Goal: Task Accomplishment & Management: Use online tool/utility

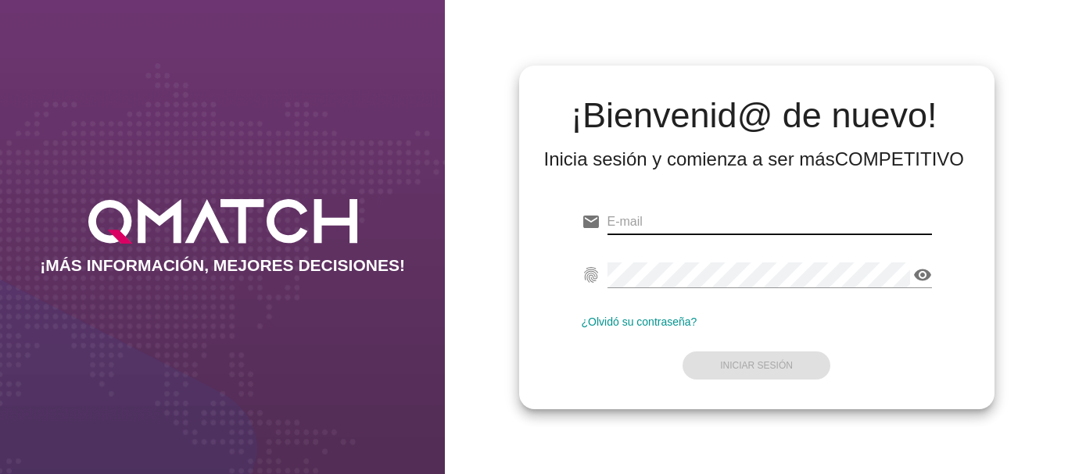
click at [649, 220] on input "email" at bounding box center [769, 221] width 324 height 25
type input "[EMAIL_ADDRESS][PERSON_NAME][DOMAIN_NAME]"
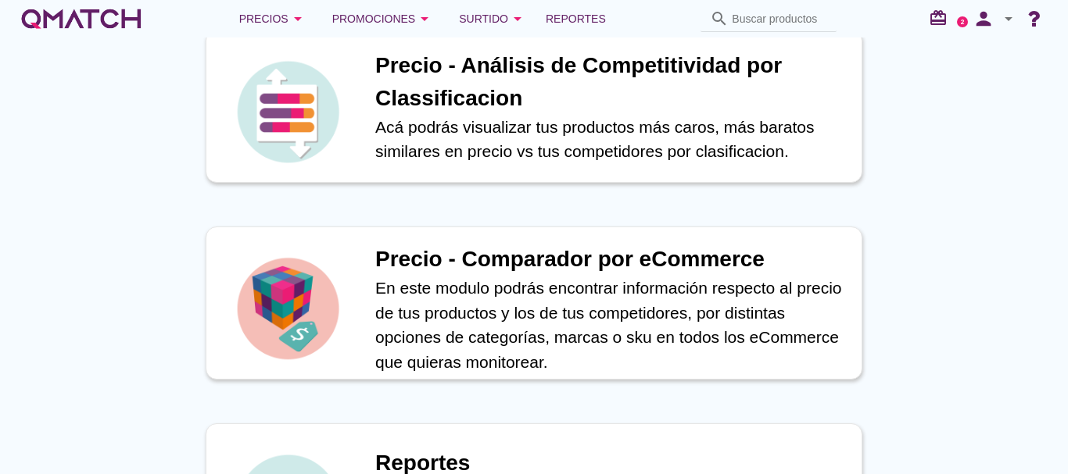
scroll to position [547, 0]
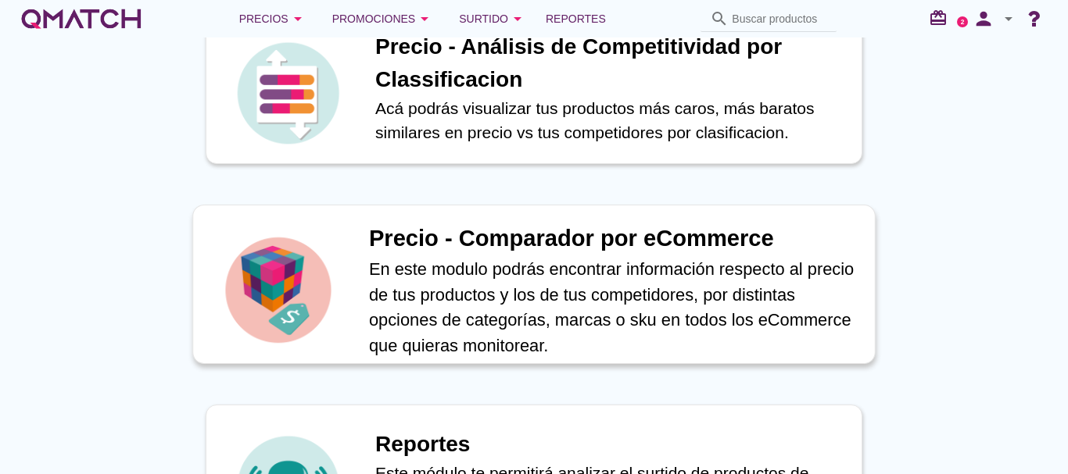
click at [517, 234] on h1 "Precio - Comparador por eCommerce" at bounding box center [613, 239] width 489 height 34
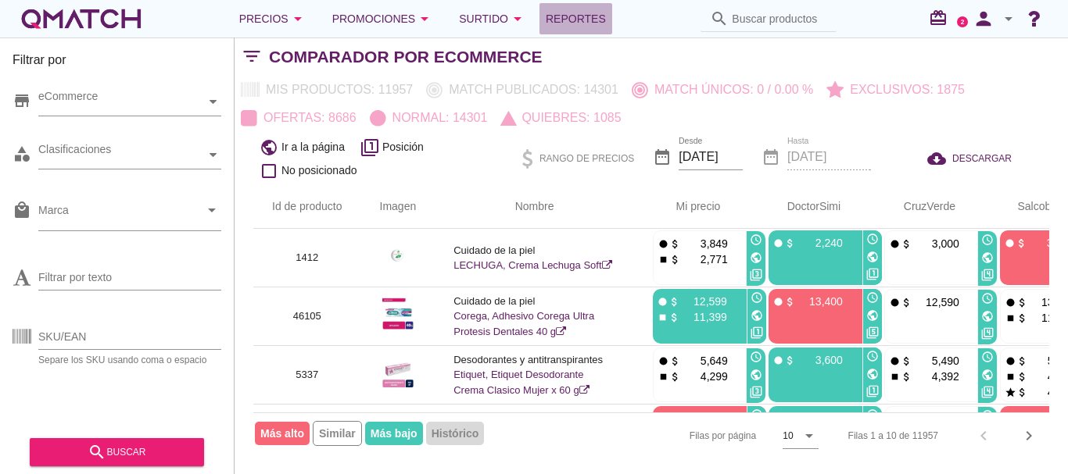
click at [589, 21] on span "Reportes" at bounding box center [576, 18] width 60 height 19
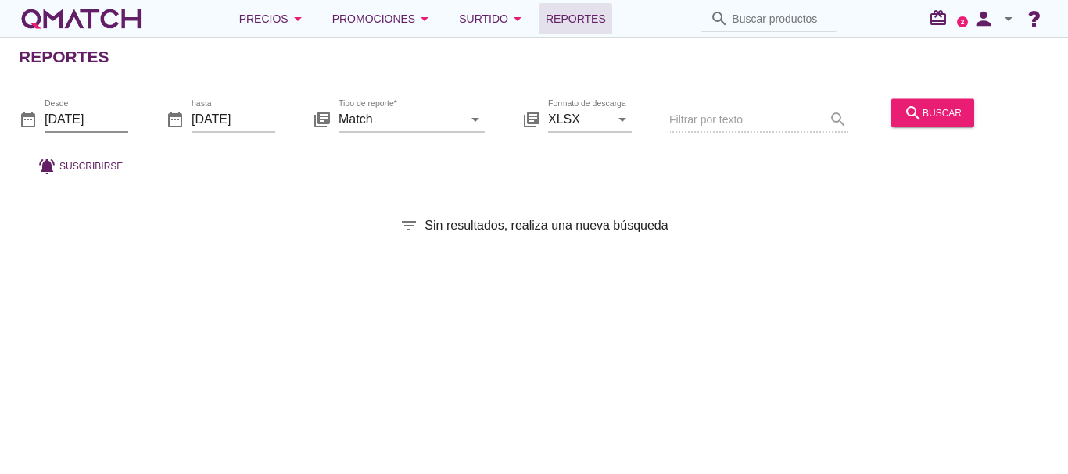
click at [84, 113] on input "[DATE]" at bounding box center [87, 118] width 84 height 25
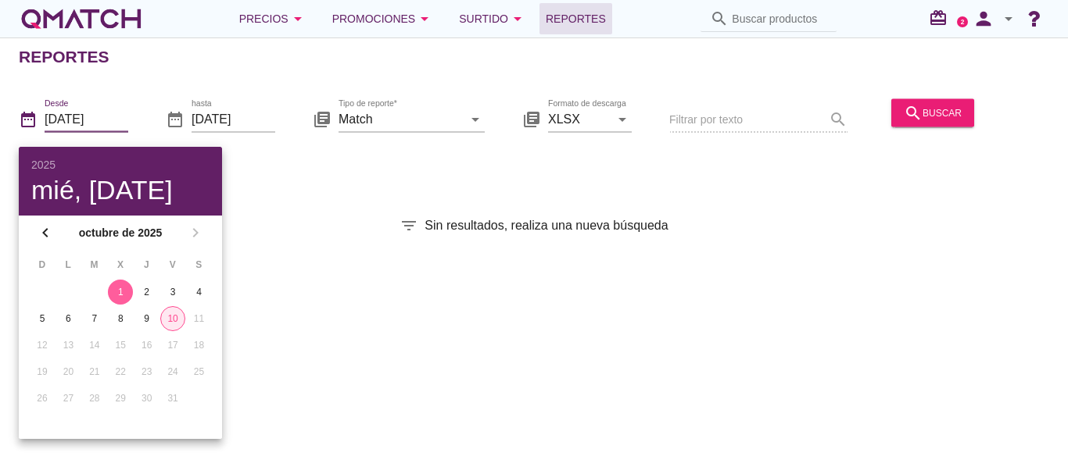
click at [174, 319] on div "10" at bounding box center [172, 319] width 23 height 14
type input "[DATE]"
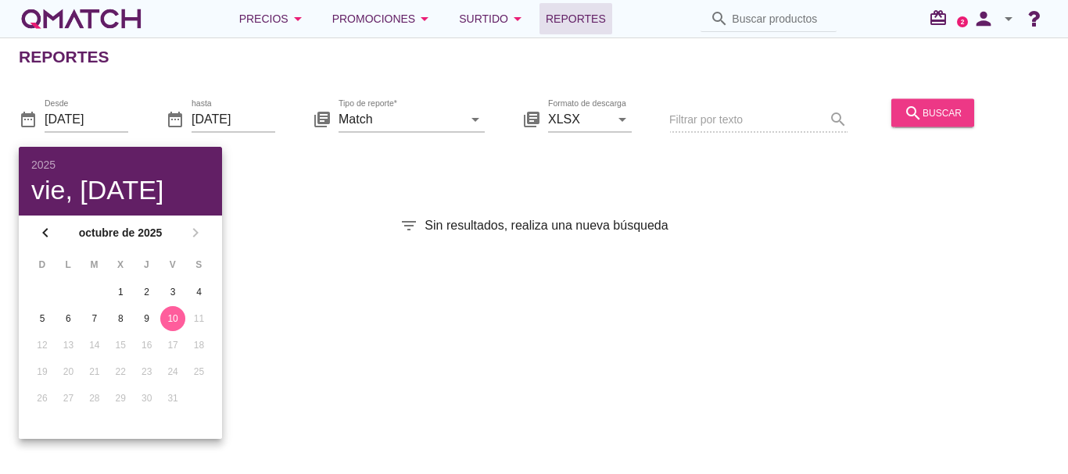
click at [918, 109] on icon "search" at bounding box center [913, 112] width 19 height 19
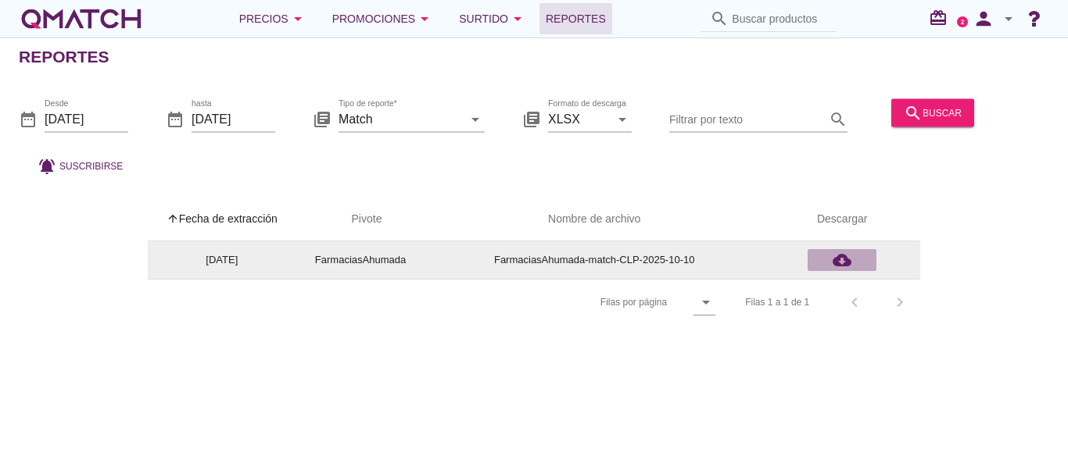
click at [843, 261] on icon "cloud_download" at bounding box center [841, 260] width 19 height 19
